Goal: Transaction & Acquisition: Purchase product/service

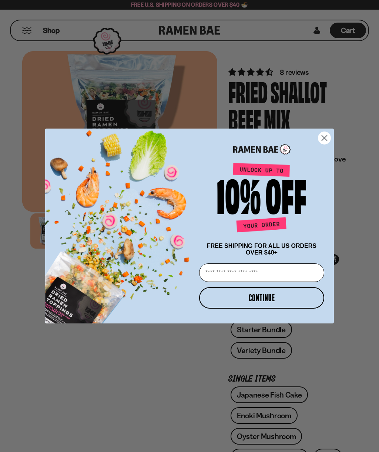
type input "**********"
click at [266, 297] on button "CONTINUE" at bounding box center [261, 297] width 125 height 21
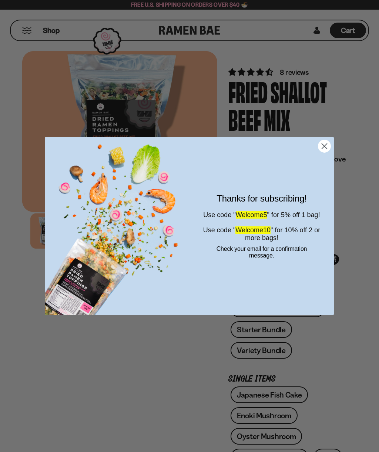
click at [325, 147] on circle "Close dialog" at bounding box center [325, 146] width 12 height 12
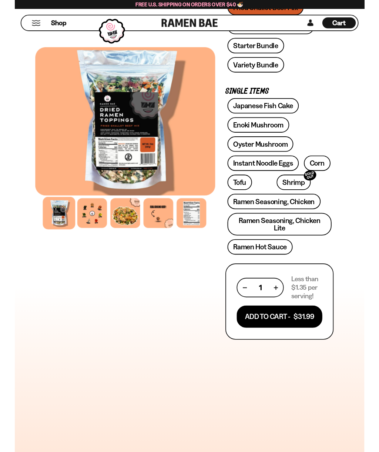
scroll to position [283, 0]
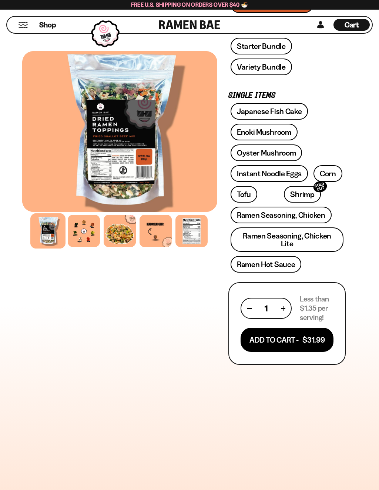
click at [291, 332] on button "Add To Cart - $31.99" at bounding box center [287, 340] width 93 height 24
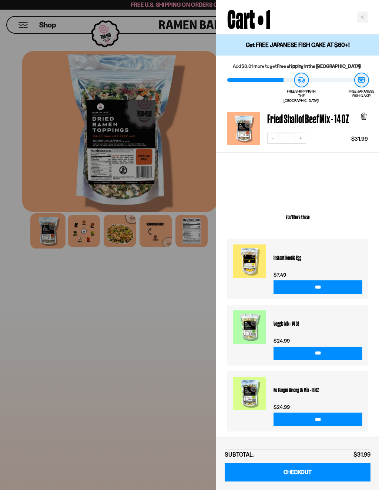
click at [293, 452] on link "CHECKOUT" at bounding box center [298, 472] width 146 height 19
